Goal: Information Seeking & Learning: Learn about a topic

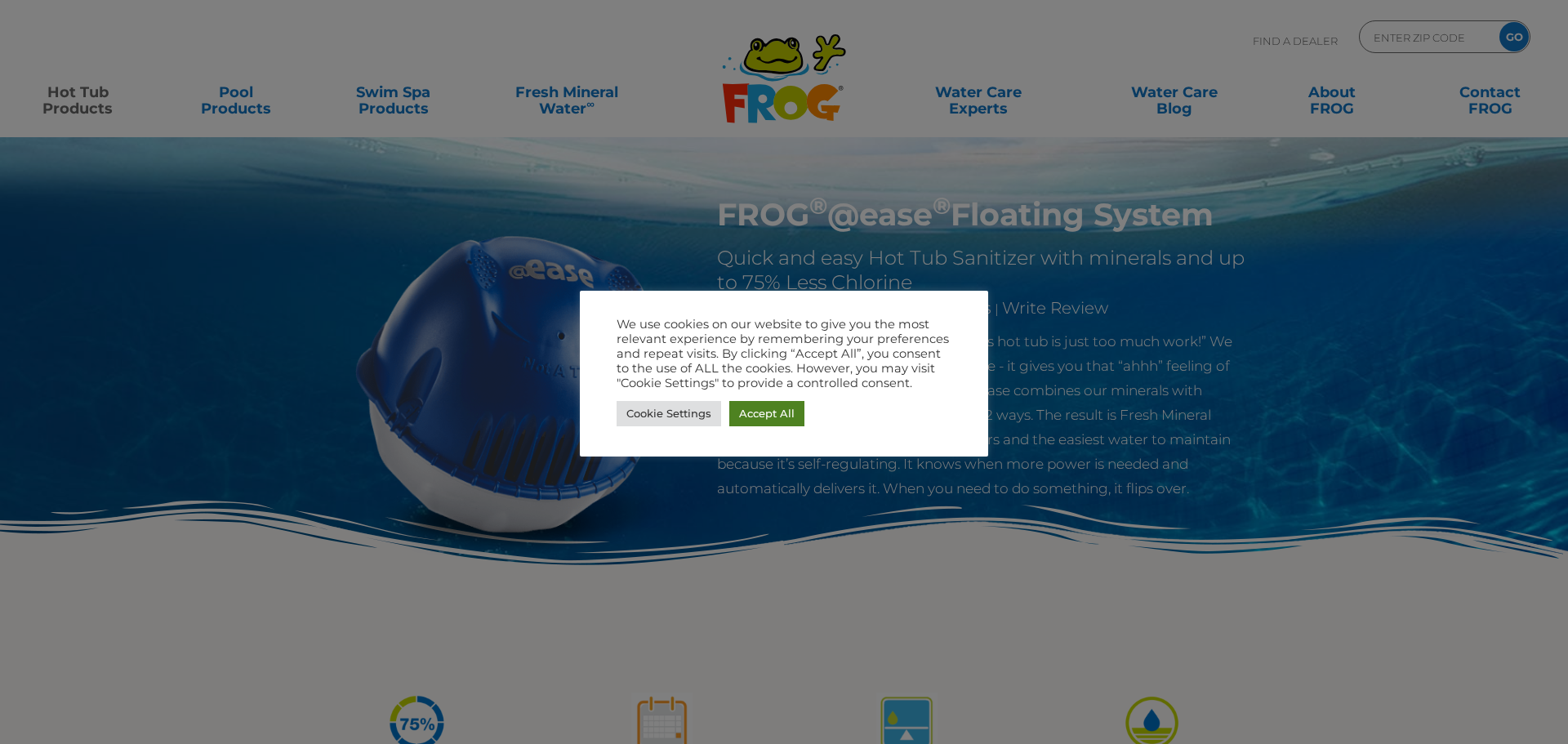
click at [734, 411] on link "Accept All" at bounding box center [767, 413] width 75 height 25
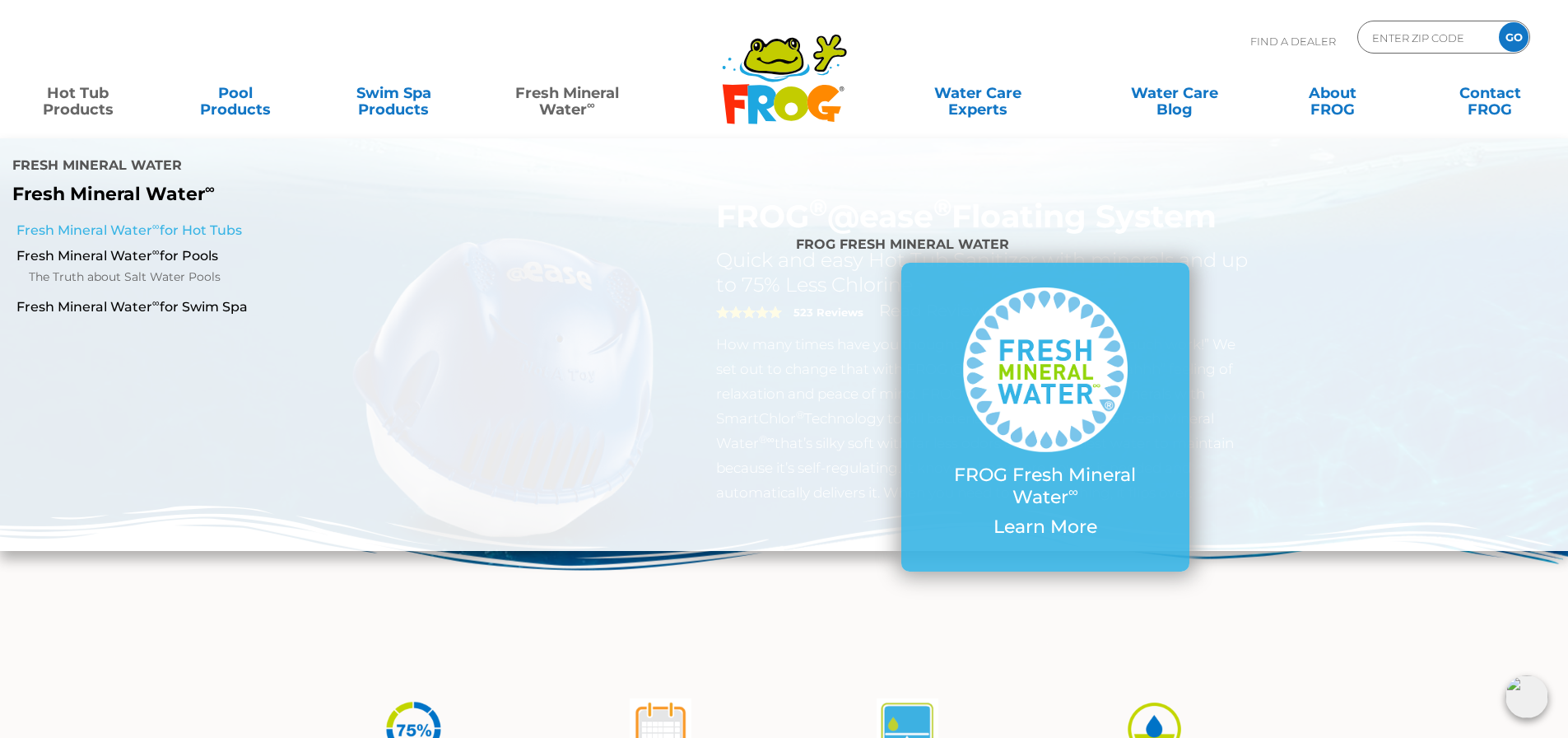
click at [203, 221] on link "Fresh Mineral Water ∞ for Hot Tubs" at bounding box center [269, 230] width 506 height 18
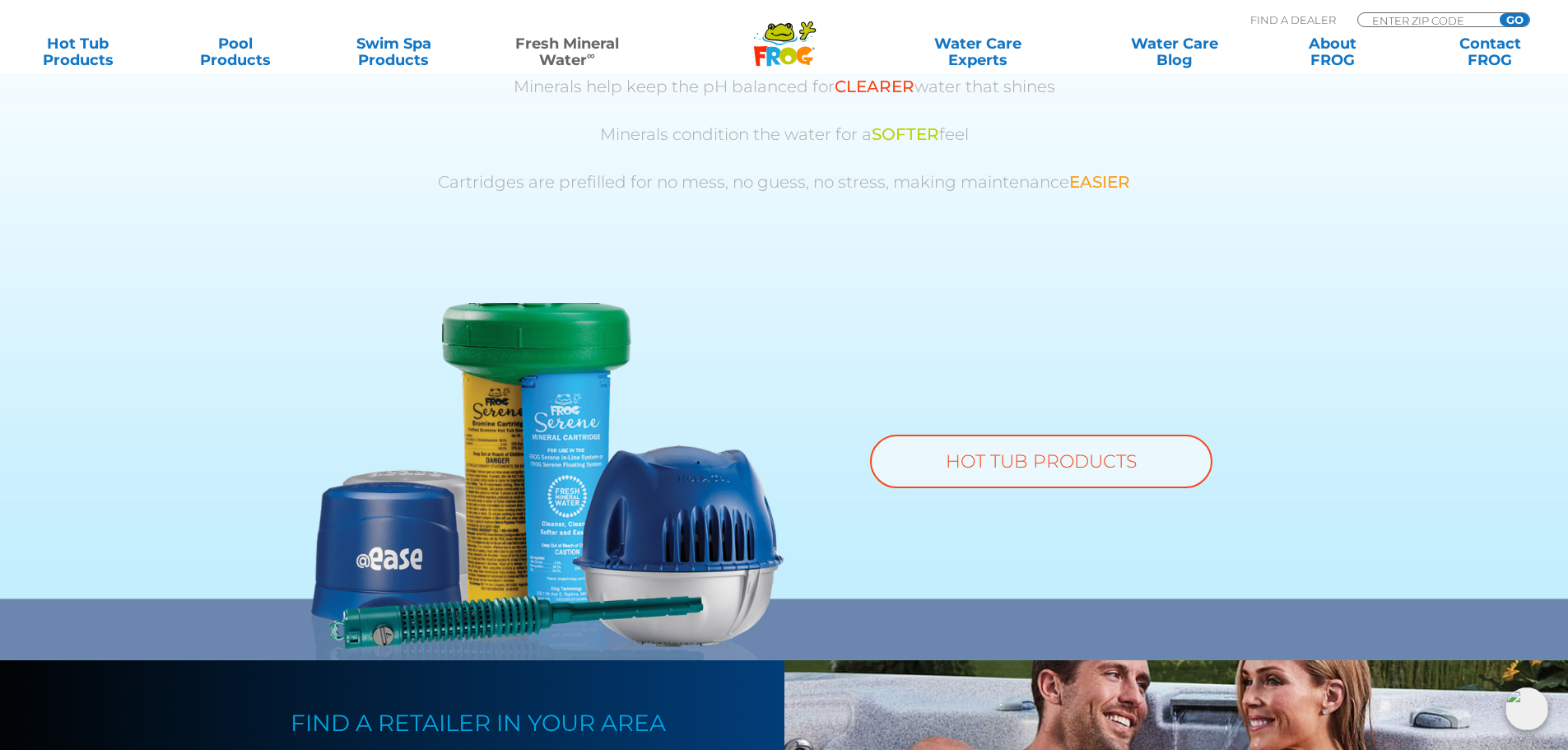
scroll to position [1070, 0]
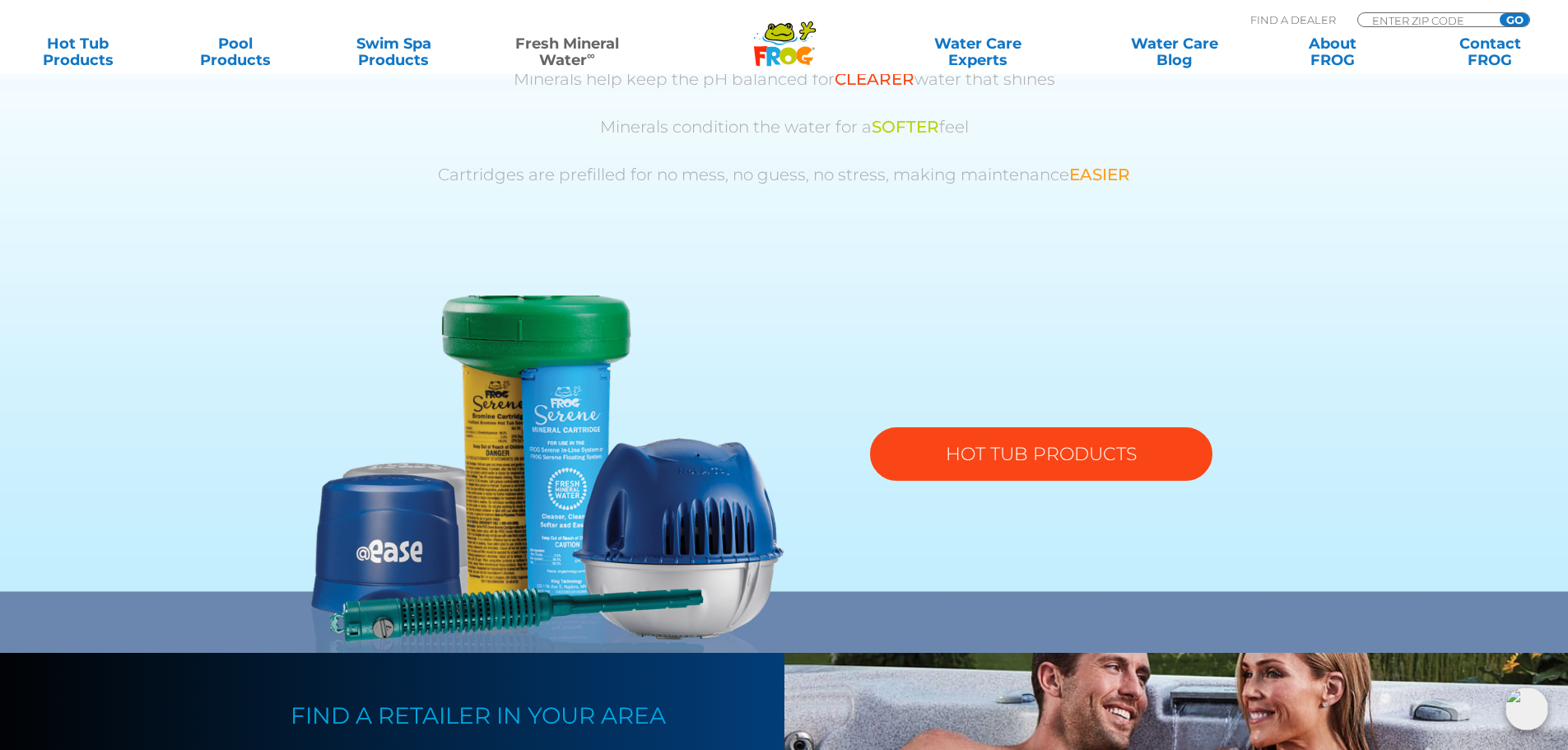
click at [1093, 456] on link "HOT TUB PRODUCTS" at bounding box center [1041, 453] width 342 height 53
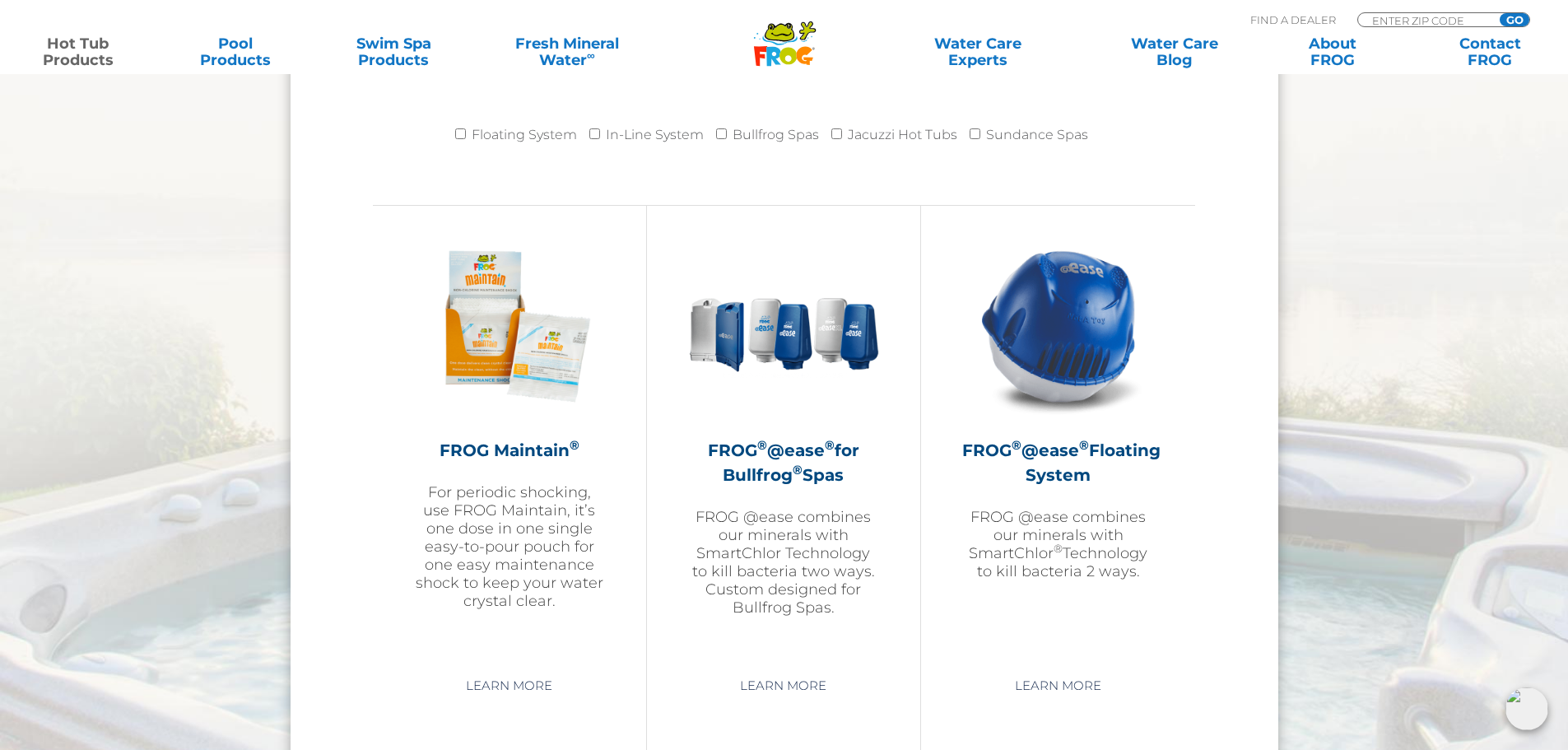
scroll to position [1728, 0]
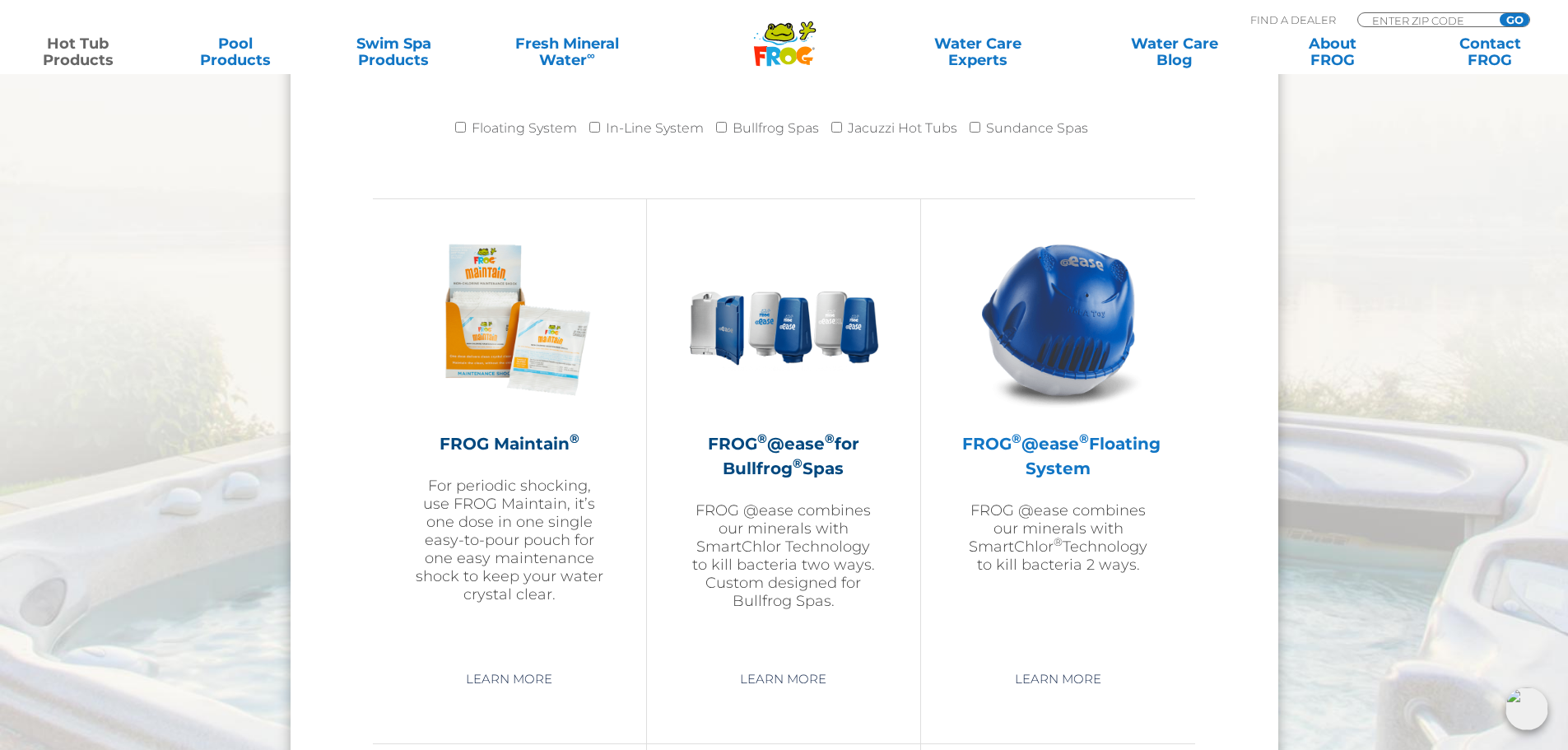
click at [1051, 322] on img at bounding box center [1058, 319] width 191 height 191
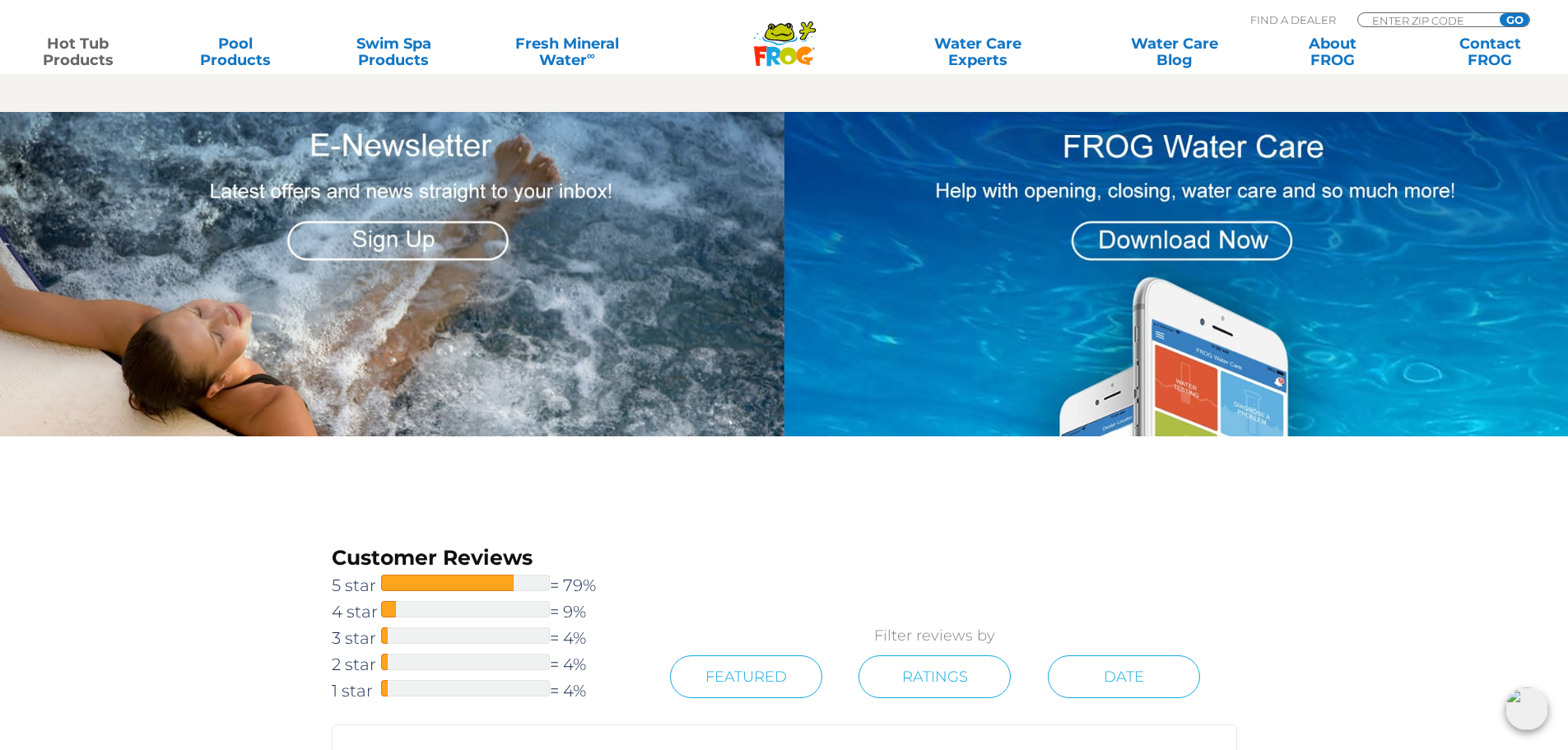
scroll to position [2139, 0]
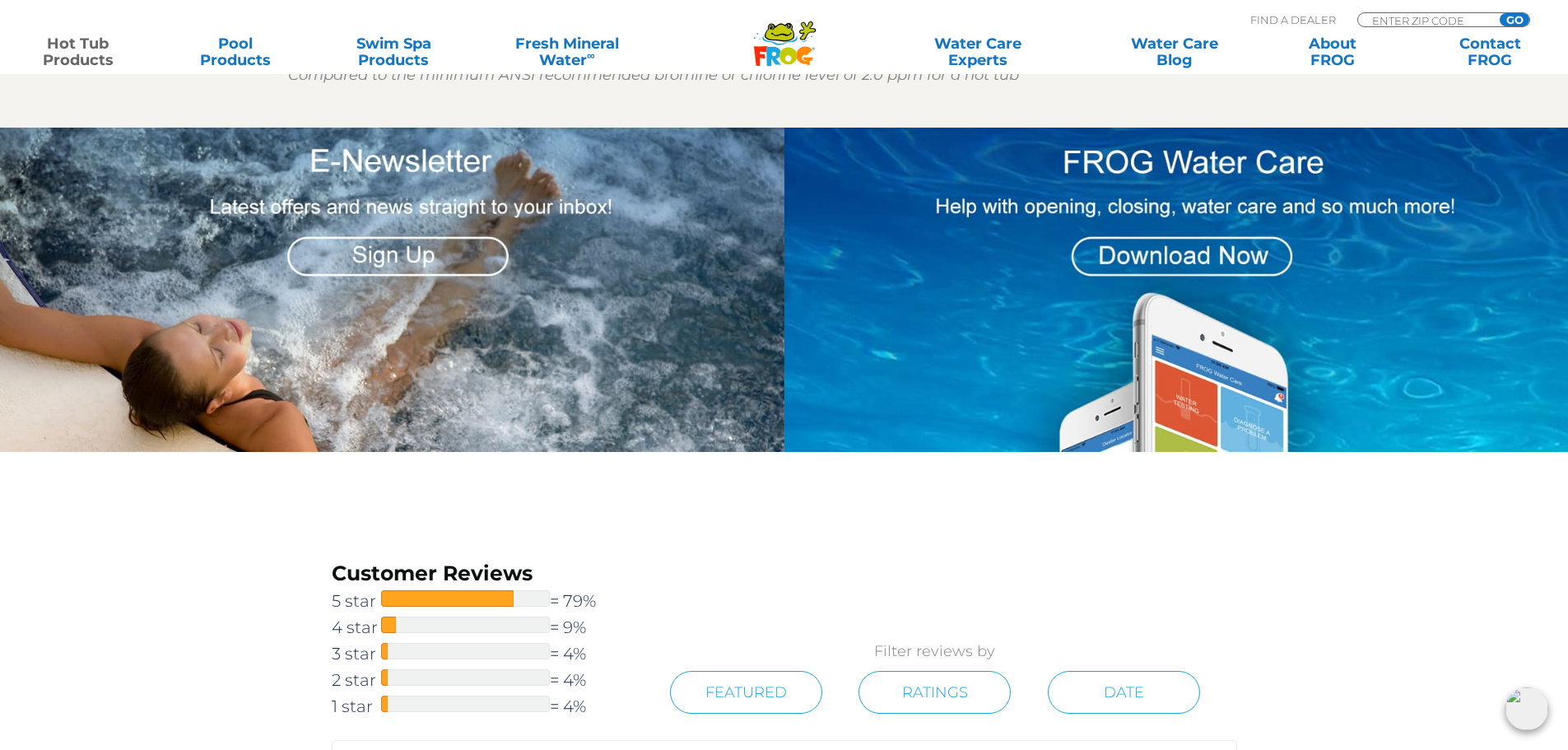
click at [1201, 385] on img at bounding box center [1176, 289] width 784 height 324
click at [1213, 239] on img at bounding box center [1176, 289] width 784 height 324
